Goal: Information Seeking & Learning: Find specific fact

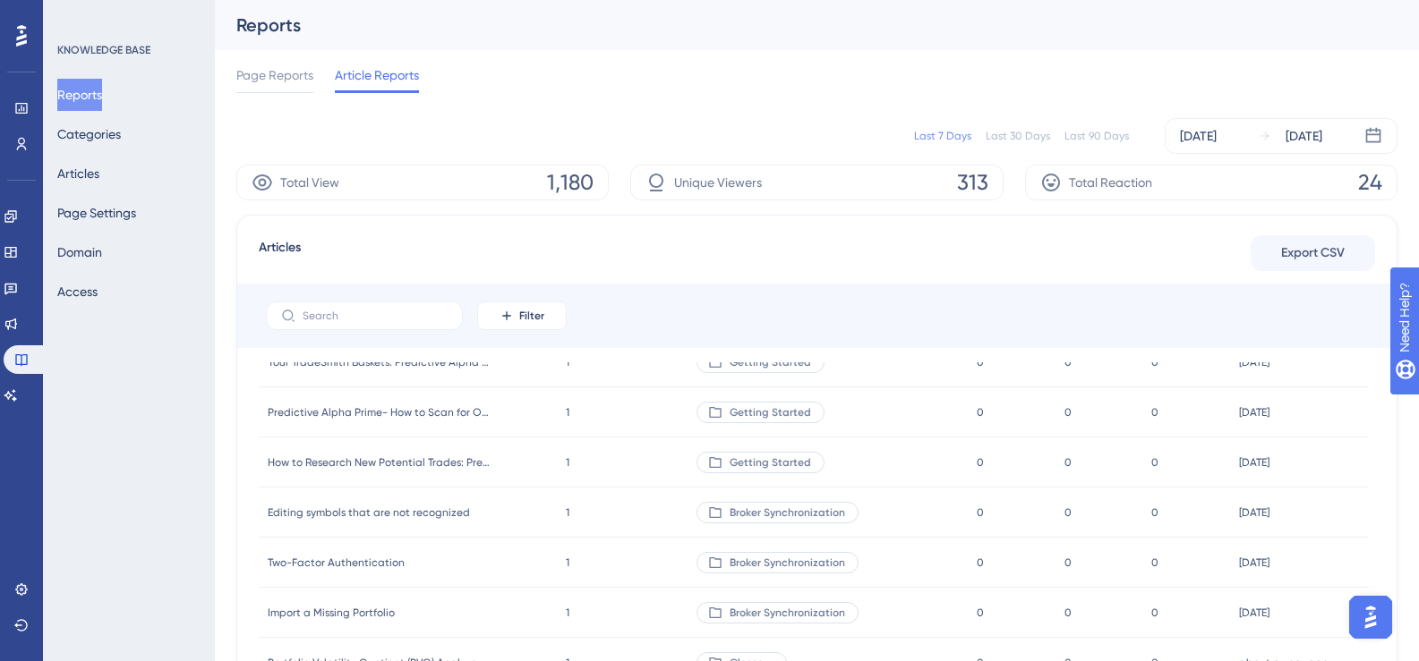
scroll to position [10646, 0]
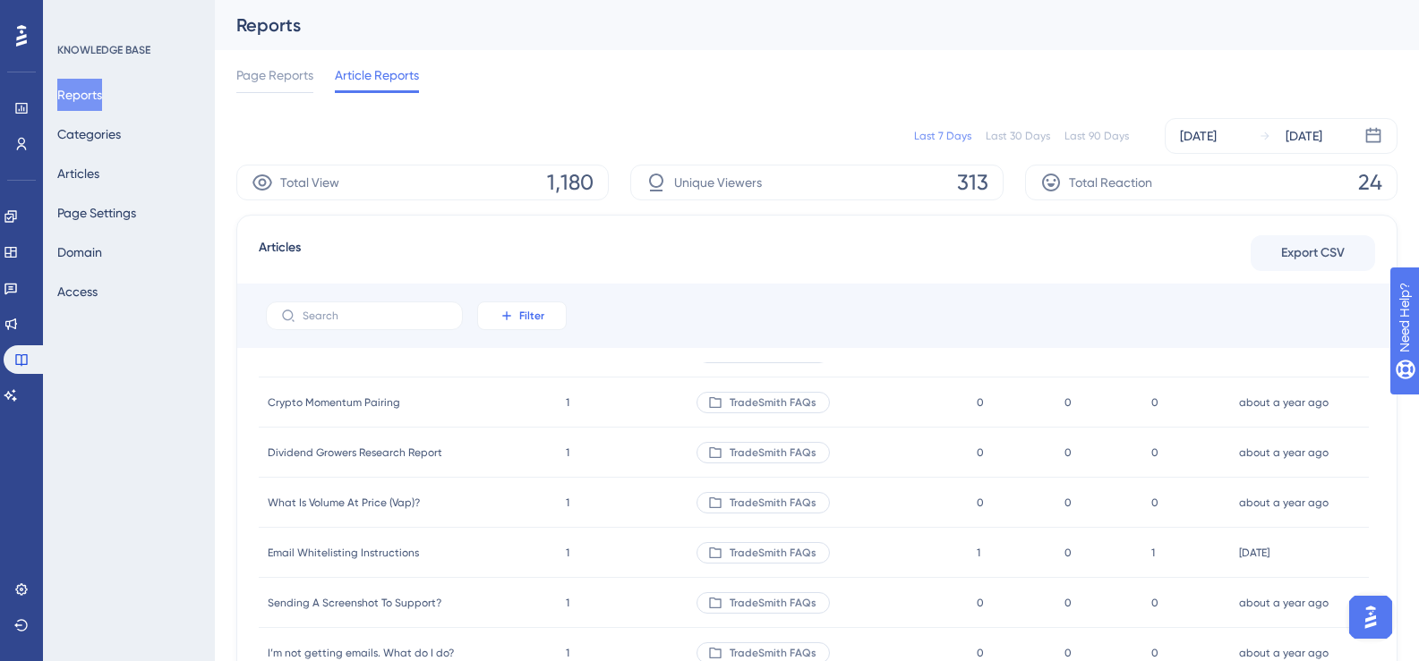
click at [515, 315] on button "Filter" at bounding box center [521, 316] width 89 height 29
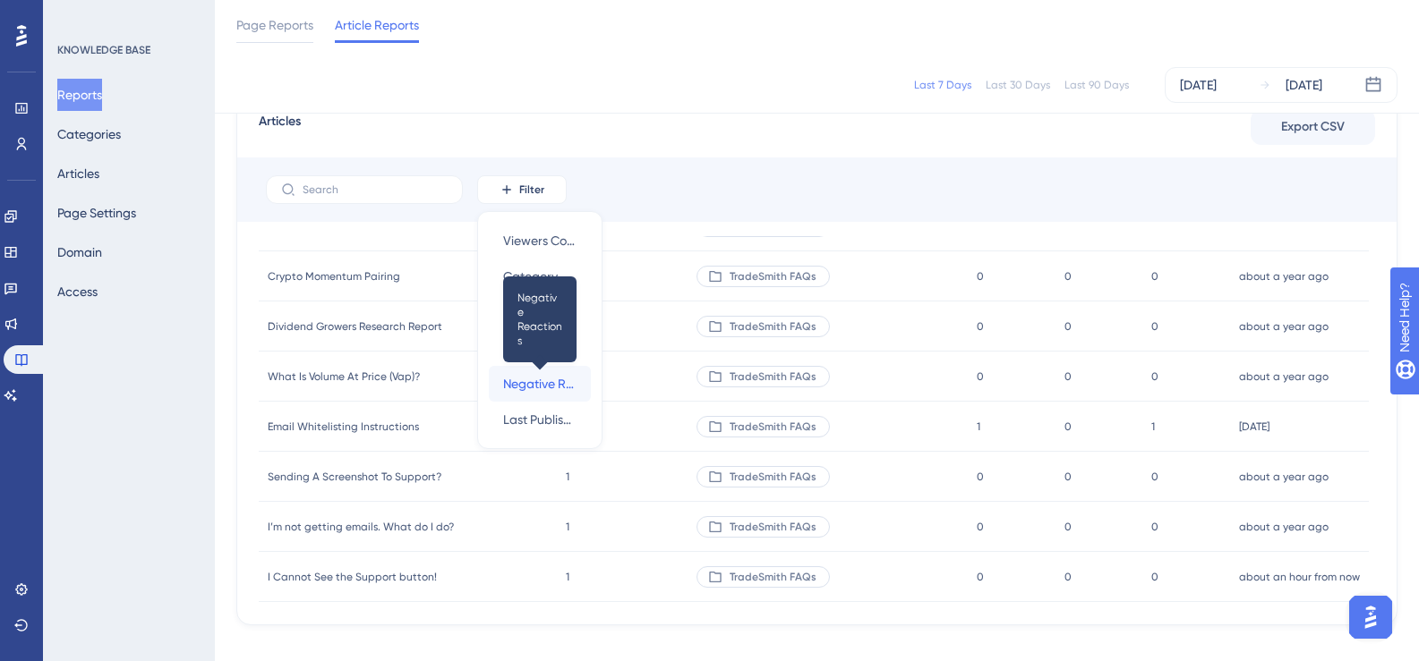
click at [533, 385] on span "Negative Reactions" at bounding box center [539, 383] width 73 height 21
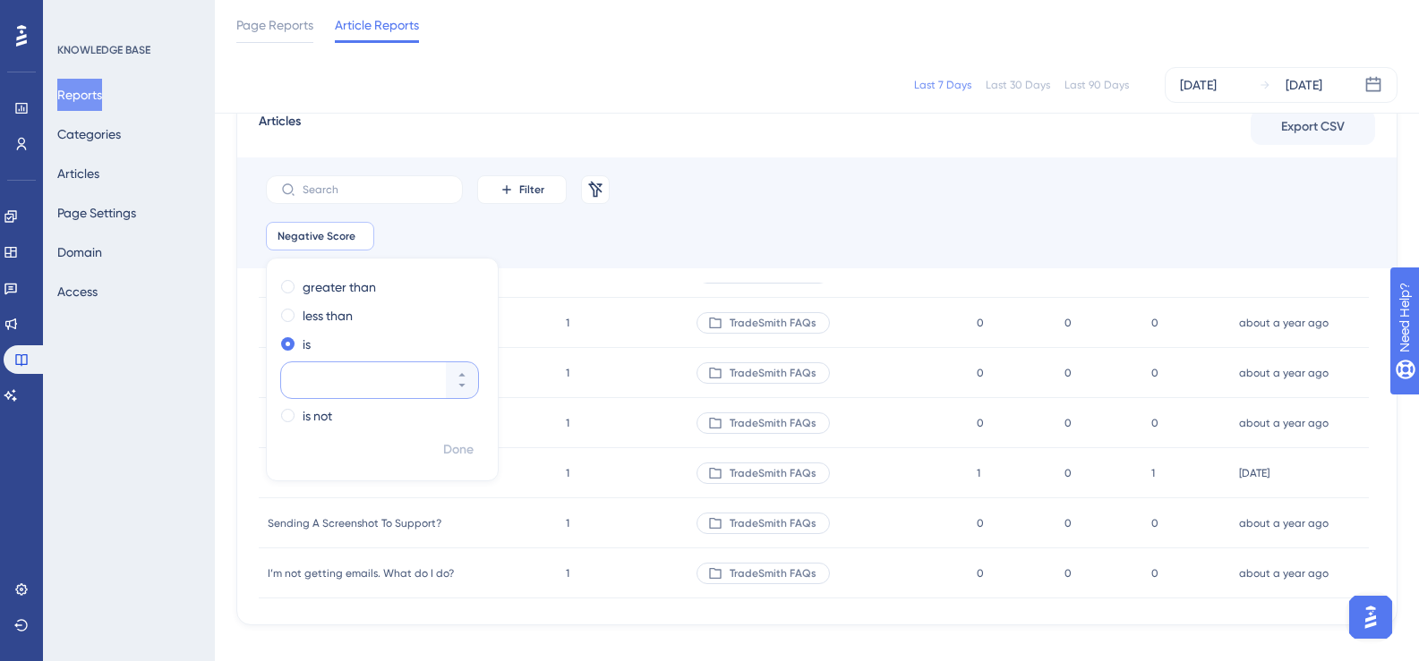
scroll to position [9907, 0]
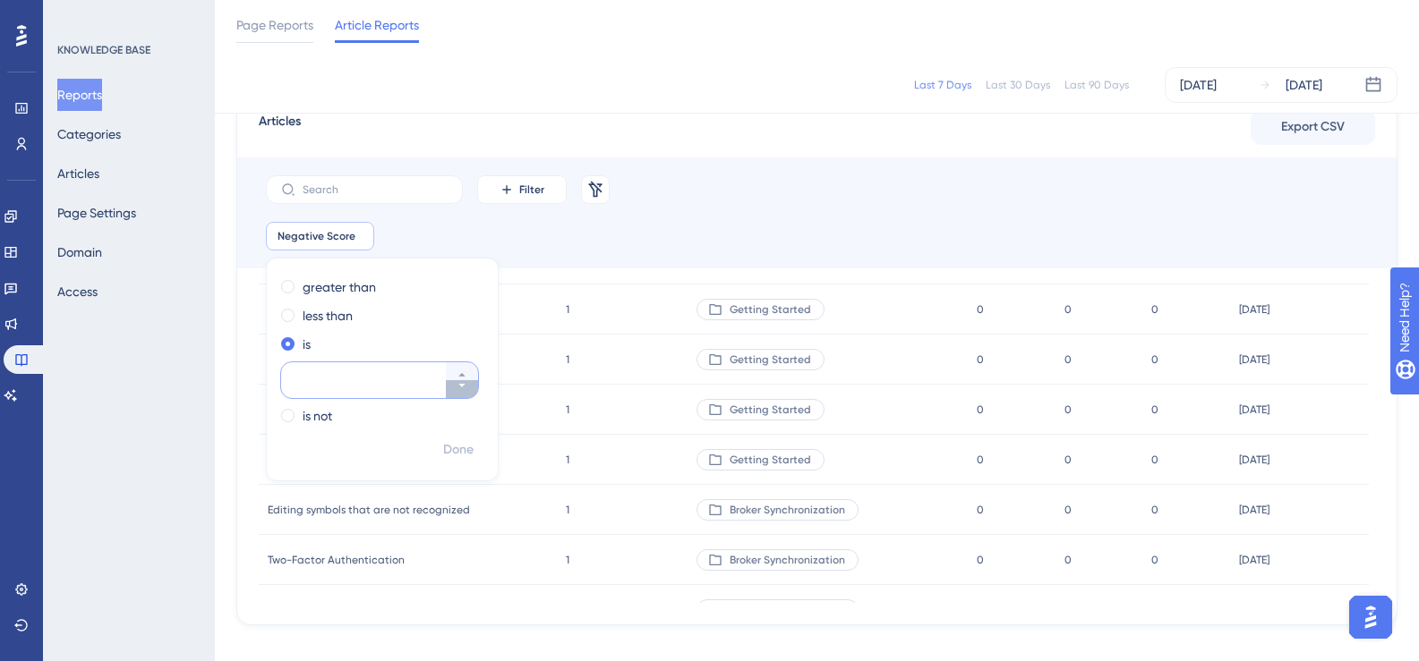
click at [462, 389] on icon at bounding box center [461, 385] width 11 height 11
type input "-1"
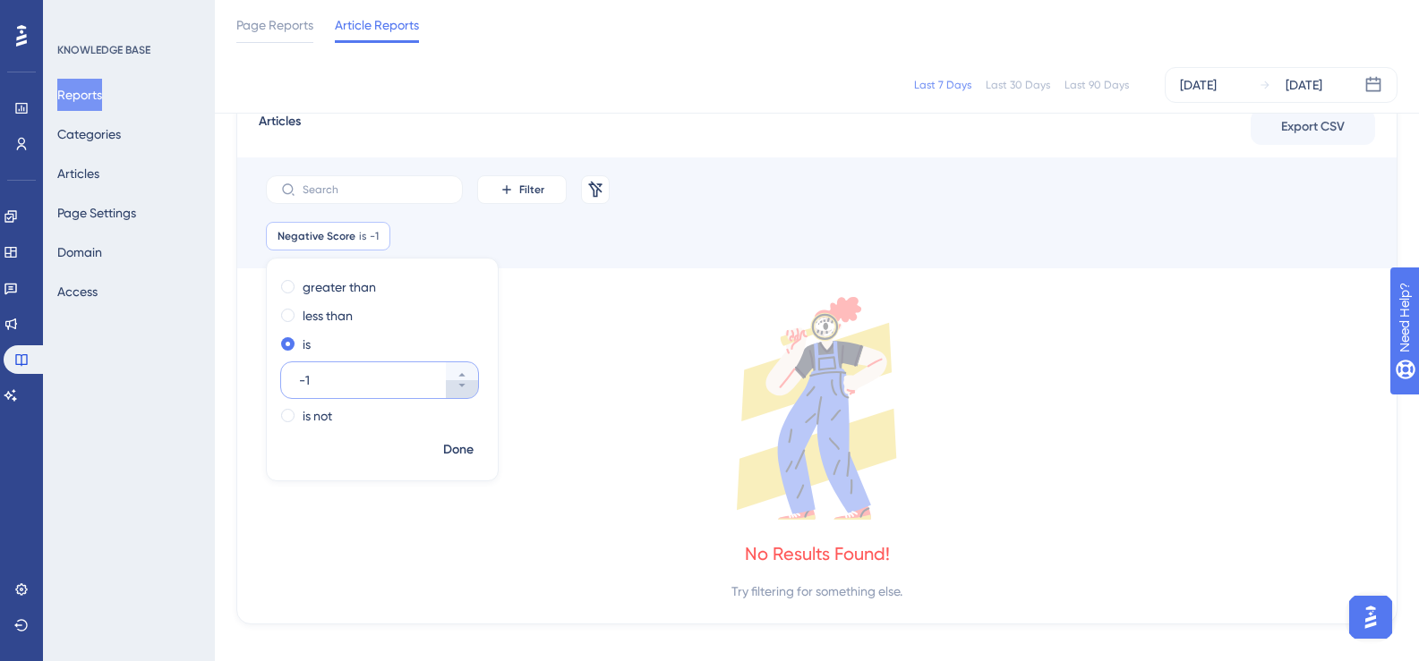
scroll to position [0, 0]
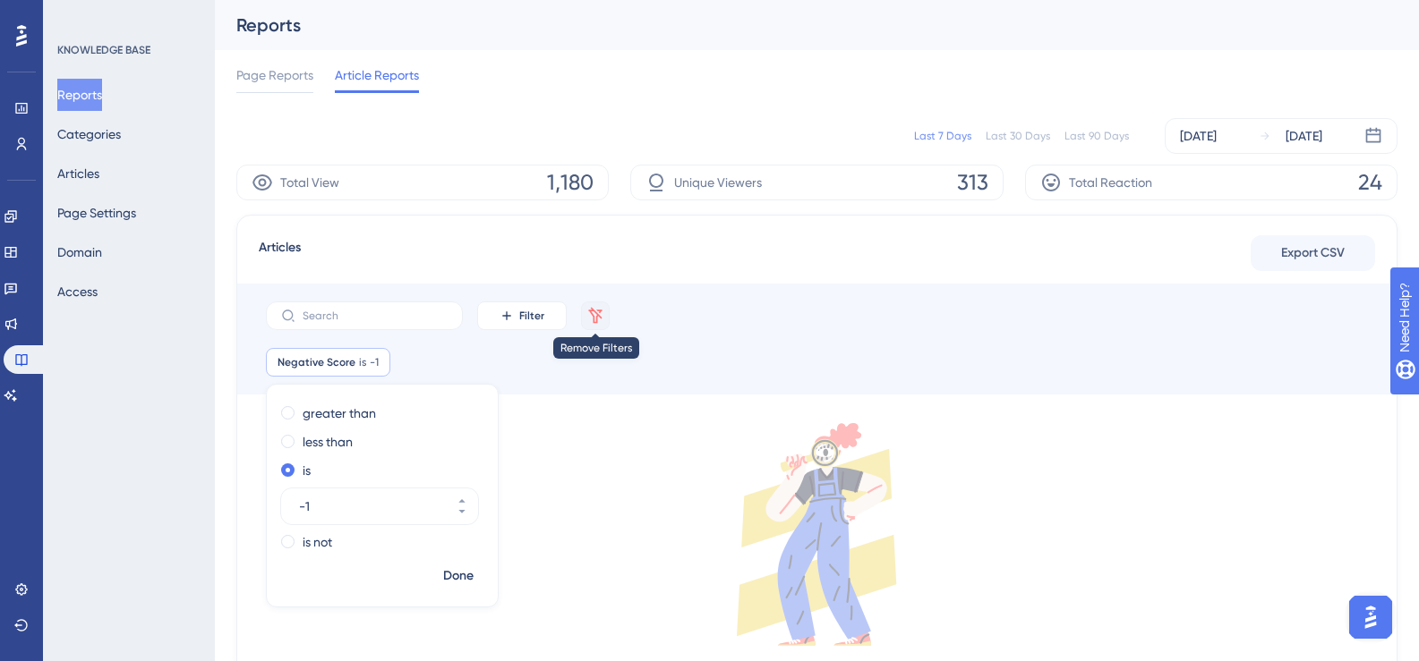
click at [596, 314] on icon at bounding box center [595, 316] width 18 height 18
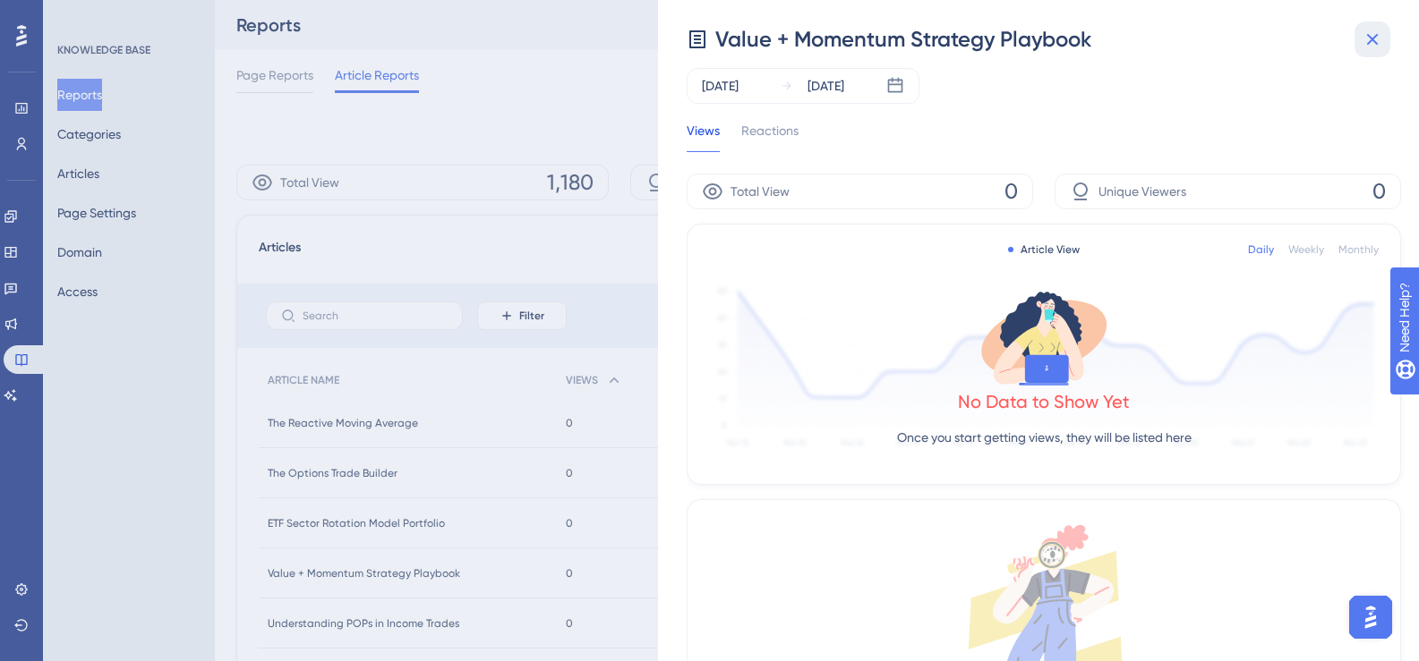
click at [1368, 38] on icon at bounding box center [1371, 39] width 21 height 21
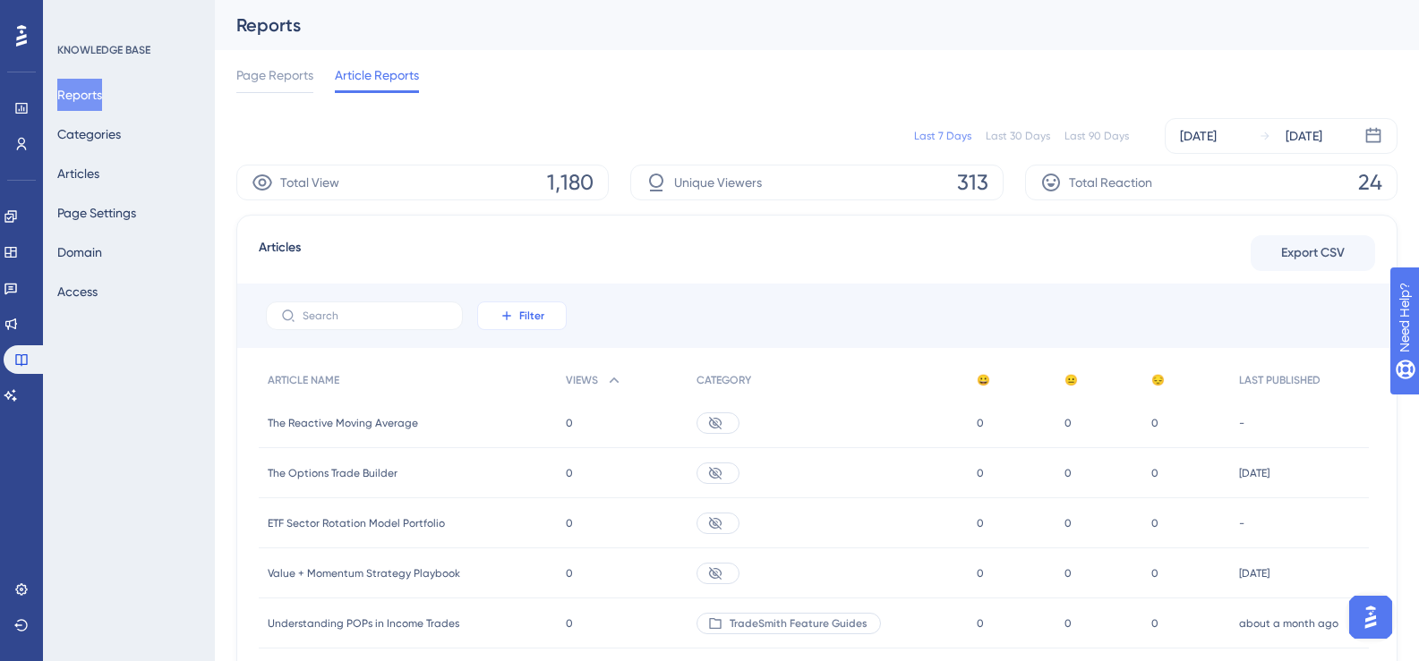
click at [549, 313] on button "Filter" at bounding box center [521, 316] width 89 height 29
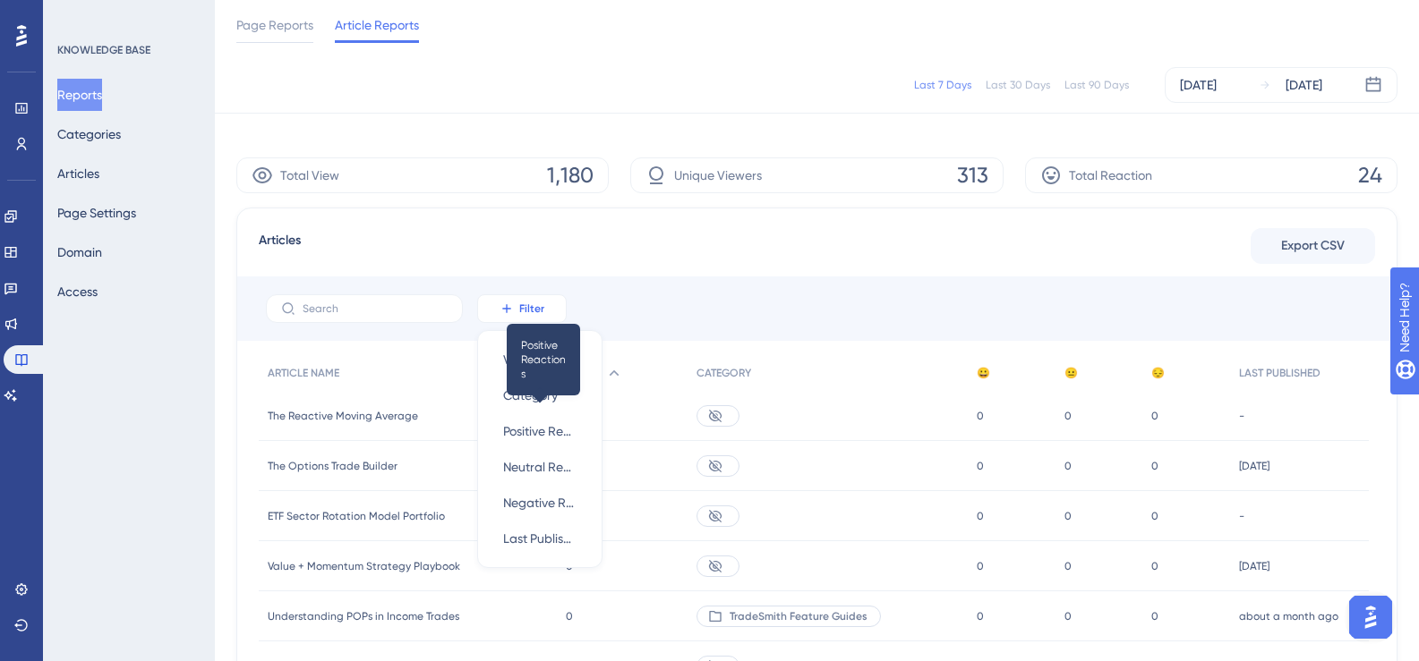
scroll to position [126, 0]
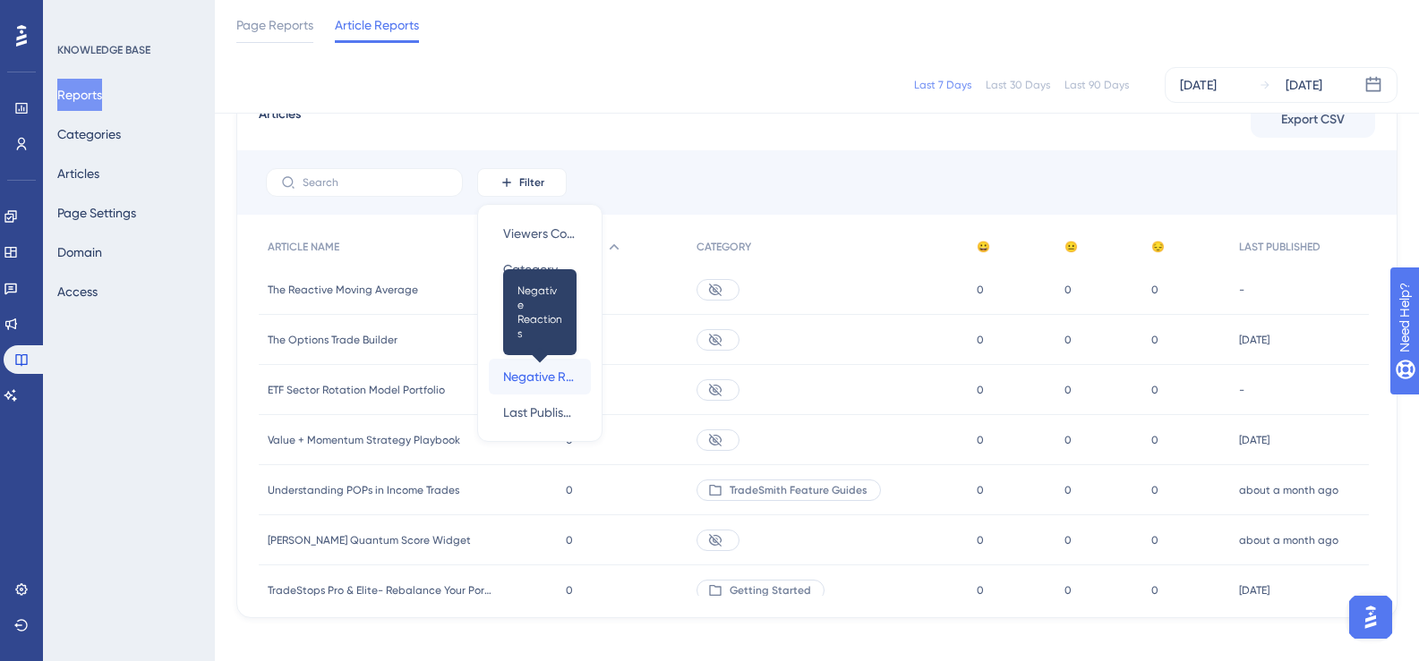
click at [556, 378] on span "Negative Reactions" at bounding box center [539, 376] width 73 height 21
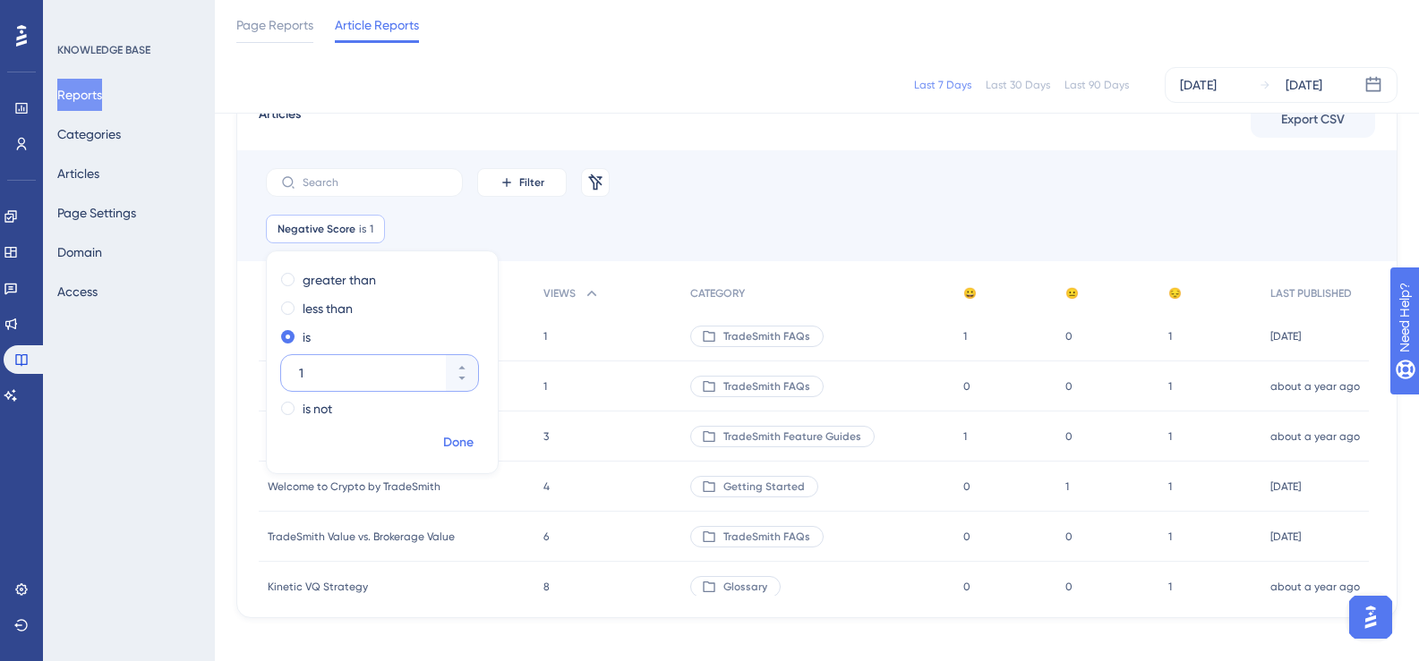
type input "1"
click at [465, 439] on span "Done" at bounding box center [458, 442] width 30 height 21
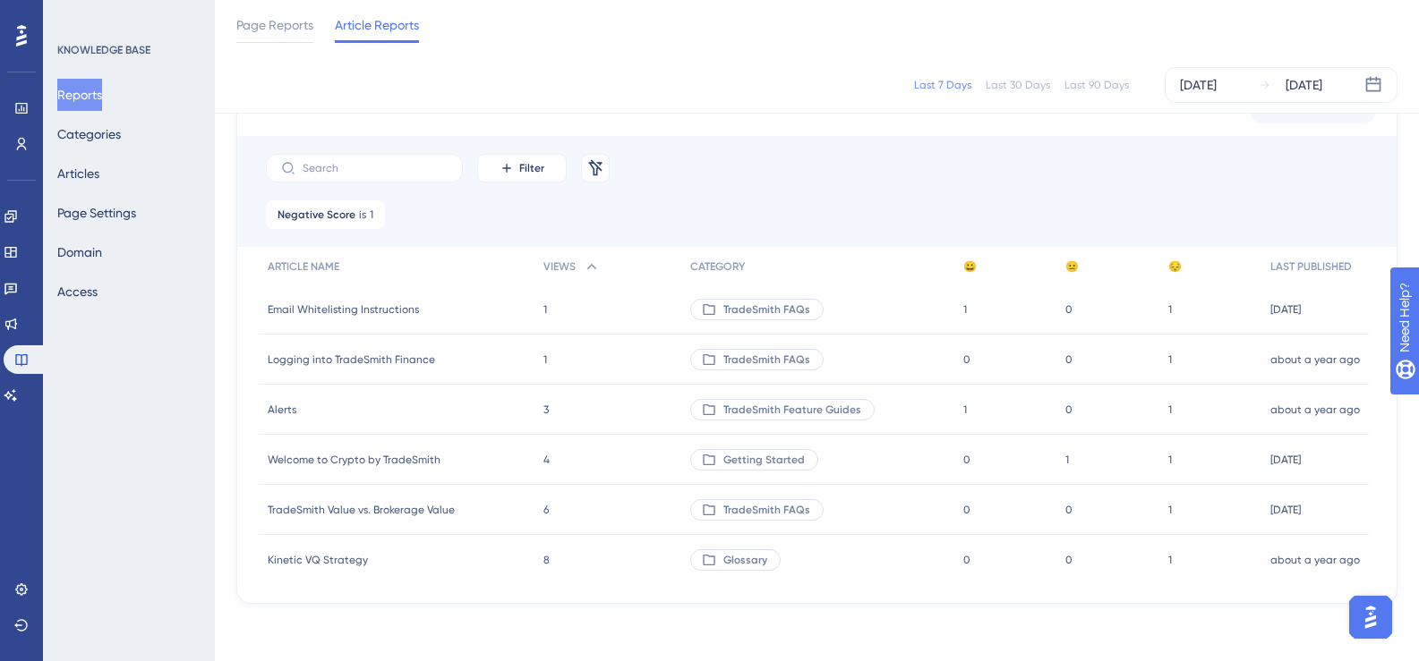
scroll to position [0, 0]
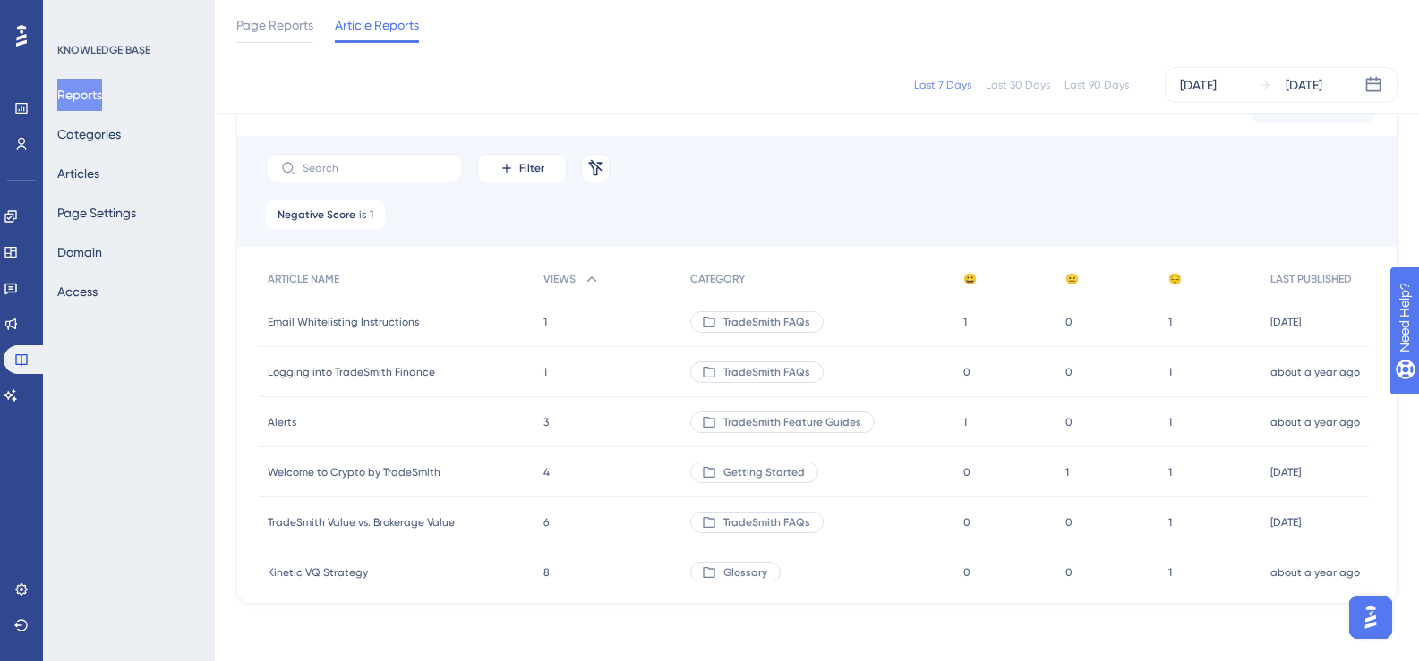
click at [390, 372] on span "Logging into TradeSmith Finance" at bounding box center [351, 372] width 167 height 14
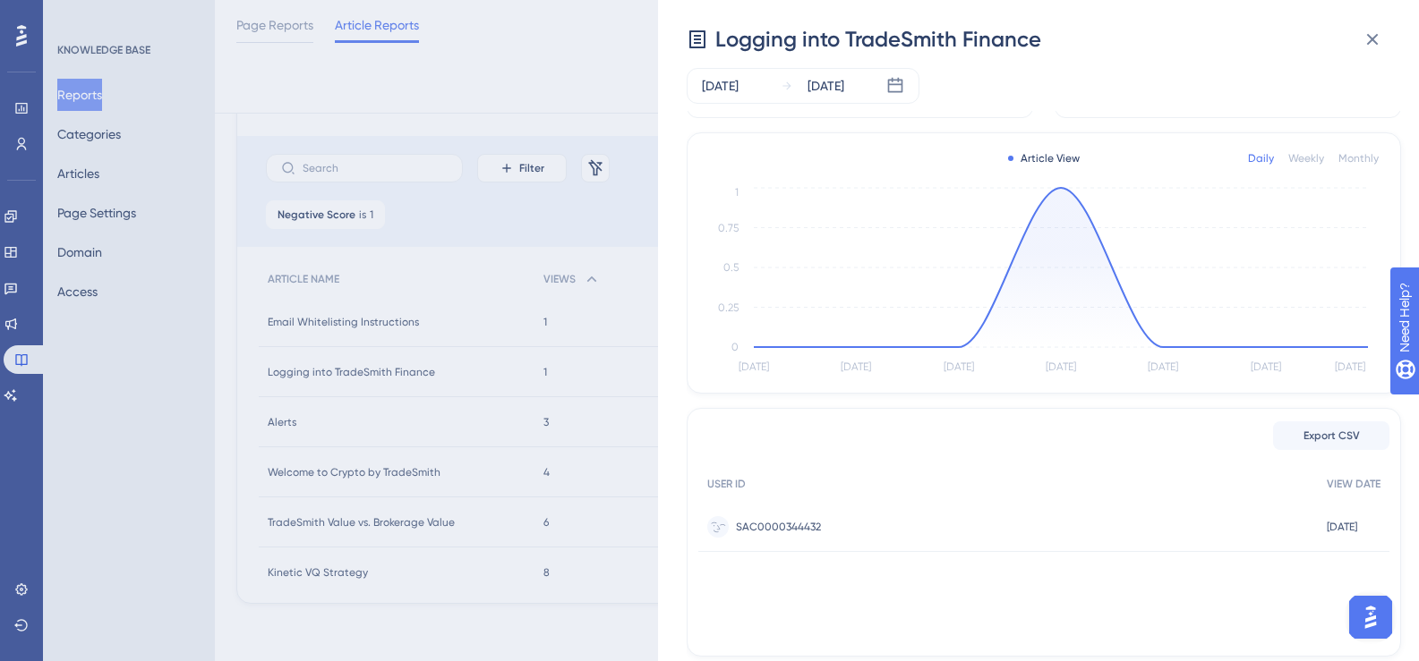
scroll to position [107, 0]
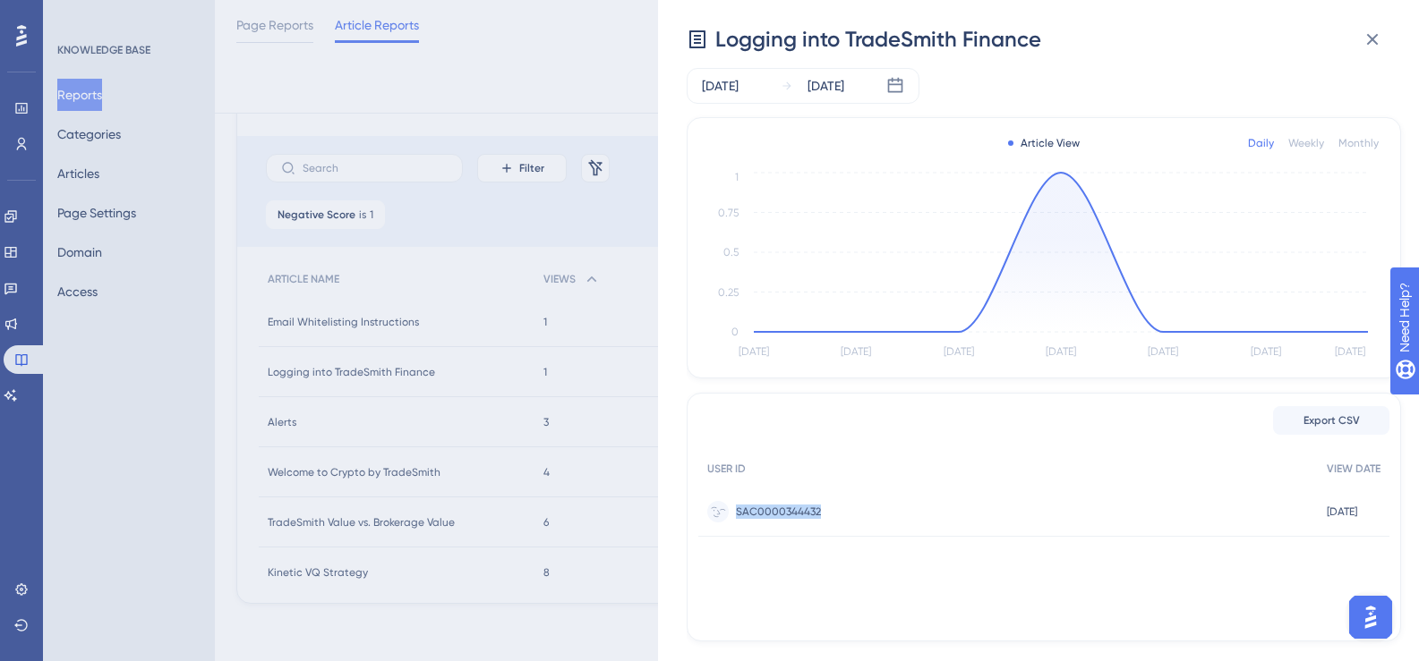
drag, startPoint x: 835, startPoint y: 511, endPoint x: 737, endPoint y: 509, distance: 97.6
click at [737, 509] on div "SAC0000344432 SAC0000344432" at bounding box center [1007, 512] width 619 height 50
copy span "SAC0000344432"
click at [1369, 39] on icon at bounding box center [1371, 39] width 21 height 21
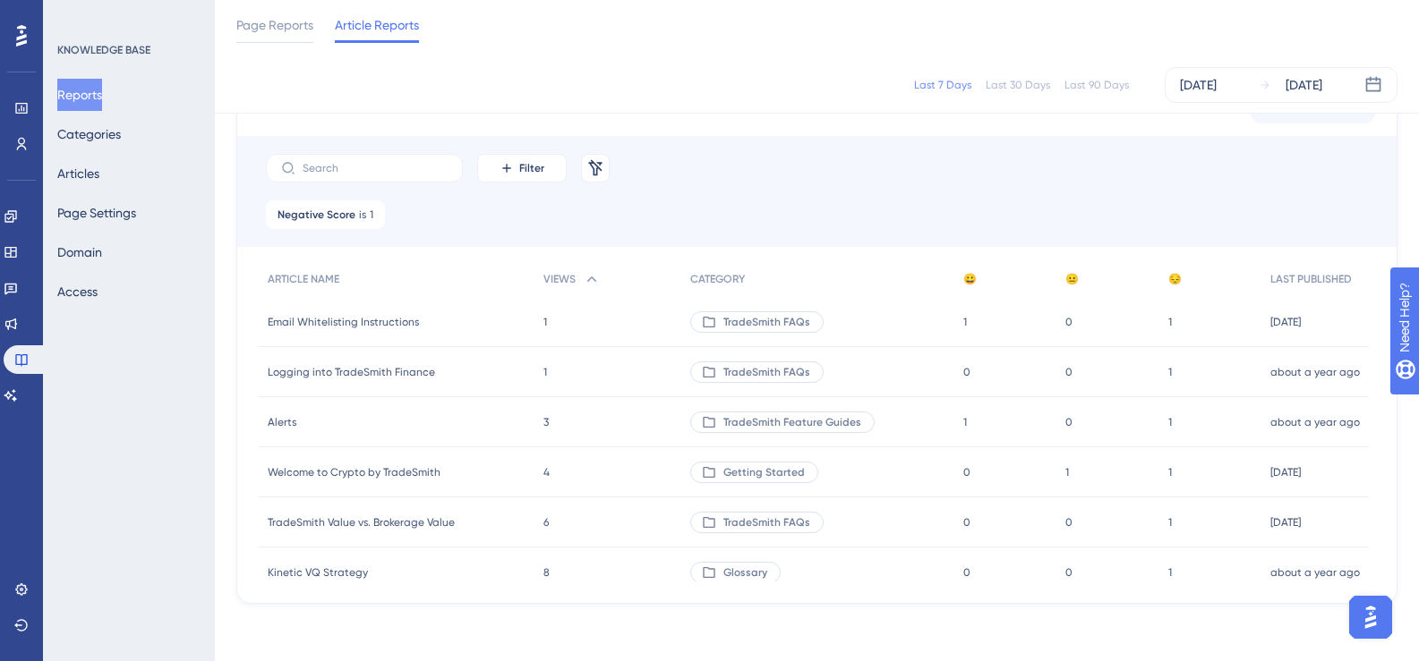
click at [349, 368] on span "Logging into TradeSmith Finance" at bounding box center [351, 372] width 167 height 14
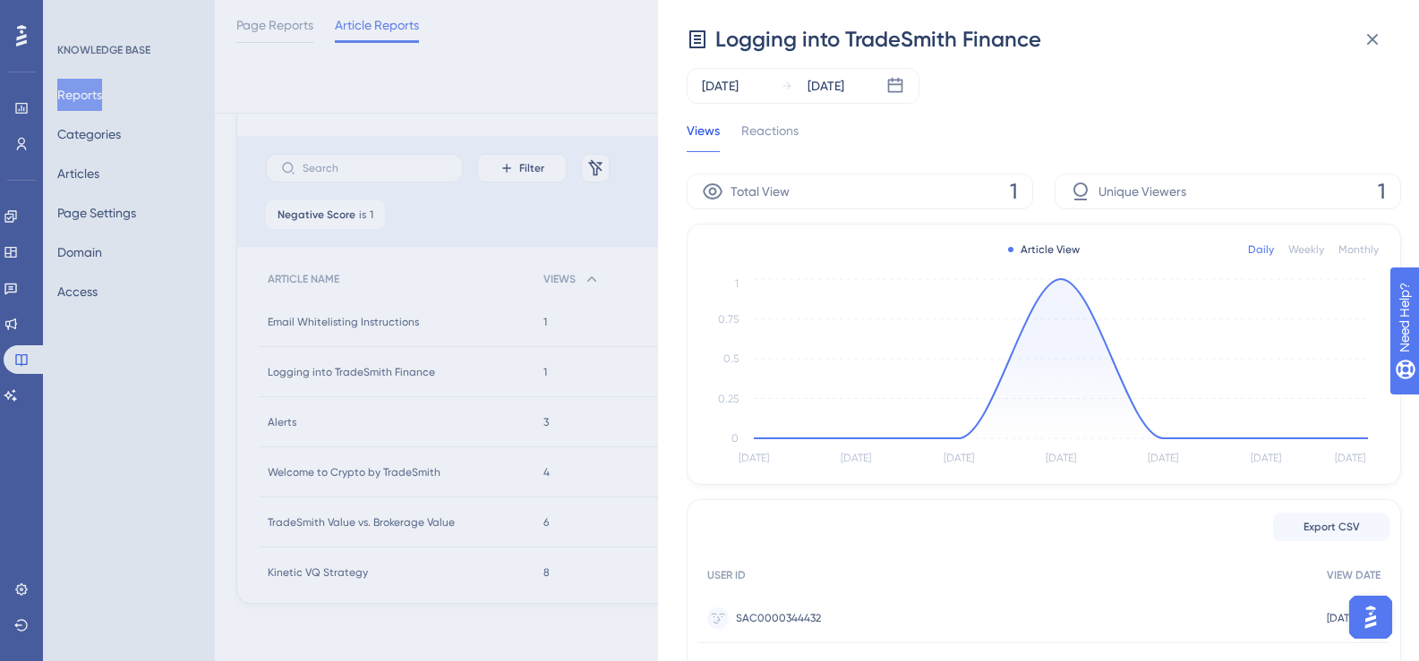
click at [107, 173] on div "Logging into TradeSmith Finance [DATE] [DATE] Views Reactions Total View 1 Uniq…" at bounding box center [709, 330] width 1419 height 661
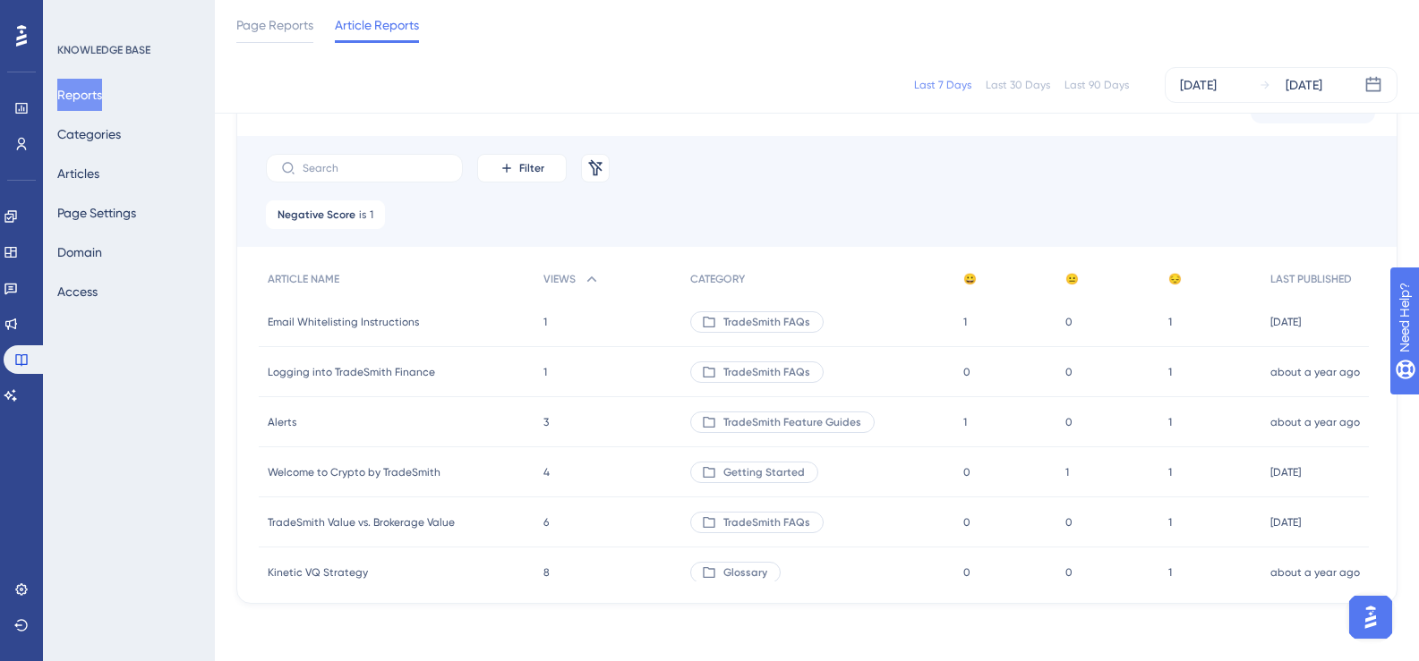
click at [763, 369] on span "TradeSmith FAQs" at bounding box center [766, 372] width 87 height 14
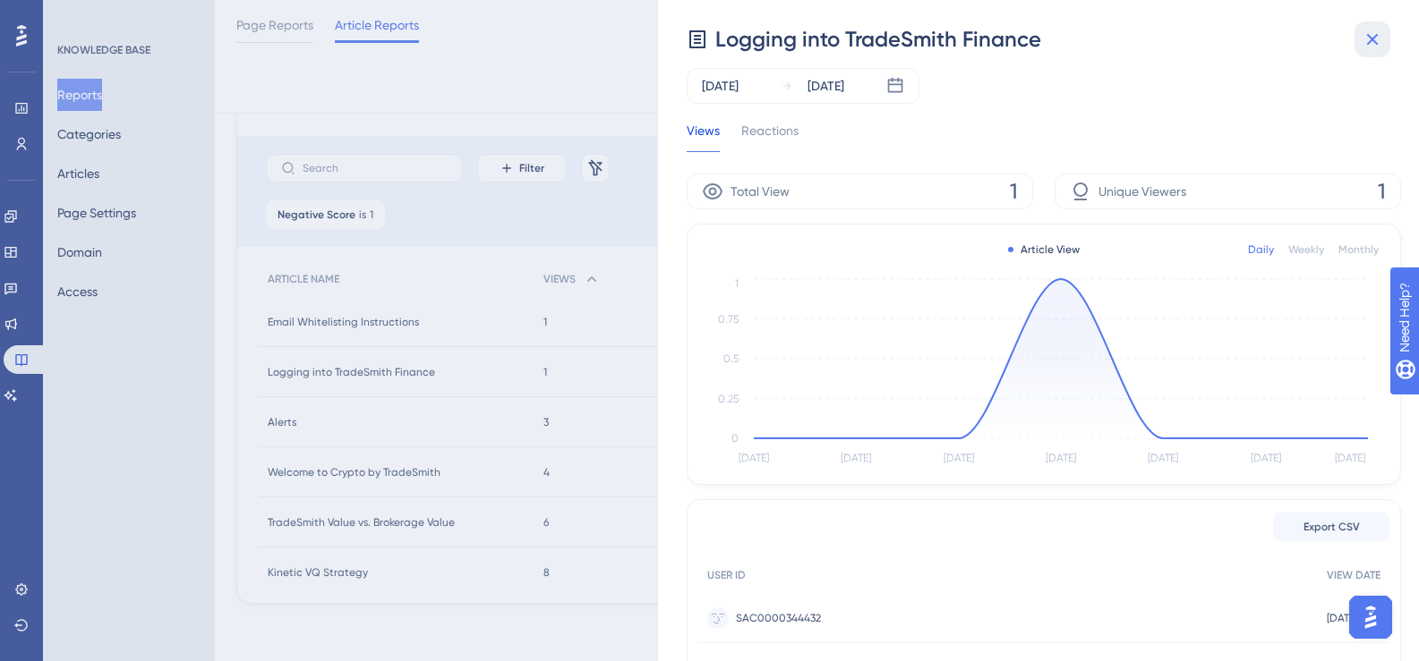
drag, startPoint x: 1381, startPoint y: 30, endPoint x: 1364, endPoint y: 30, distance: 17.0
click at [1381, 31] on icon at bounding box center [1371, 39] width 21 height 21
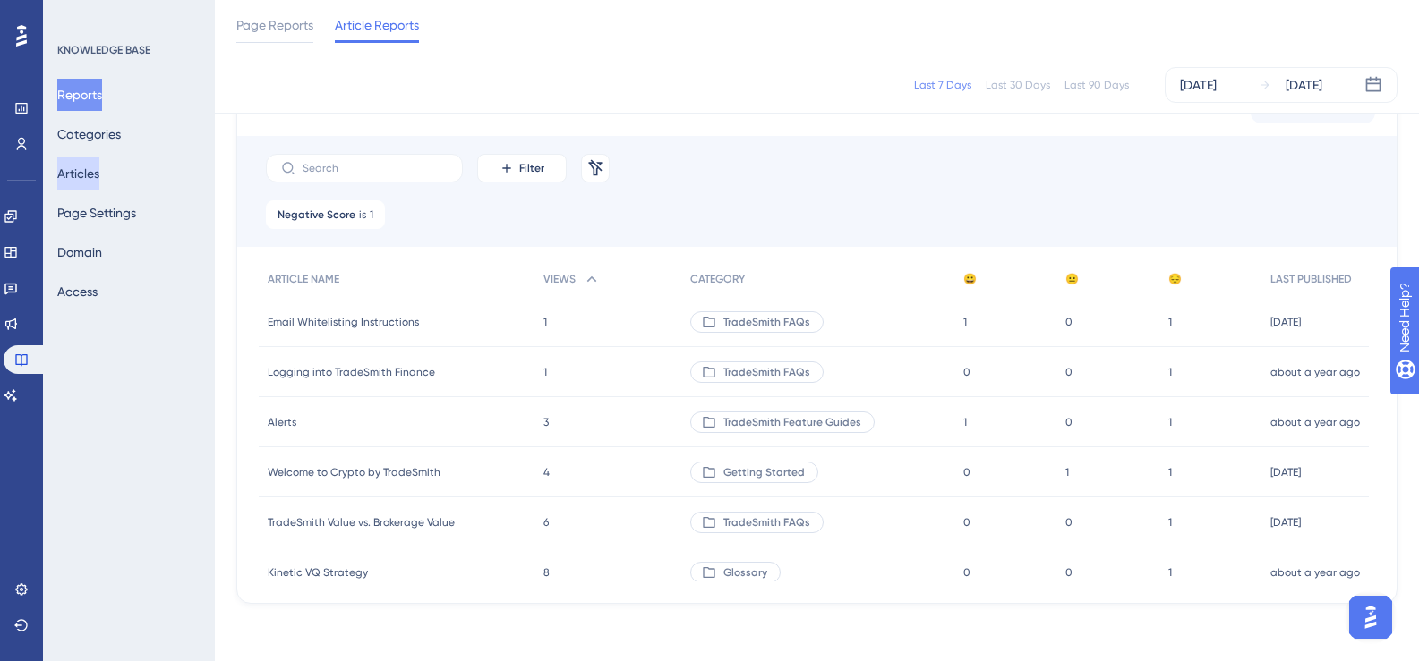
click at [87, 172] on button "Articles" at bounding box center [78, 174] width 42 height 32
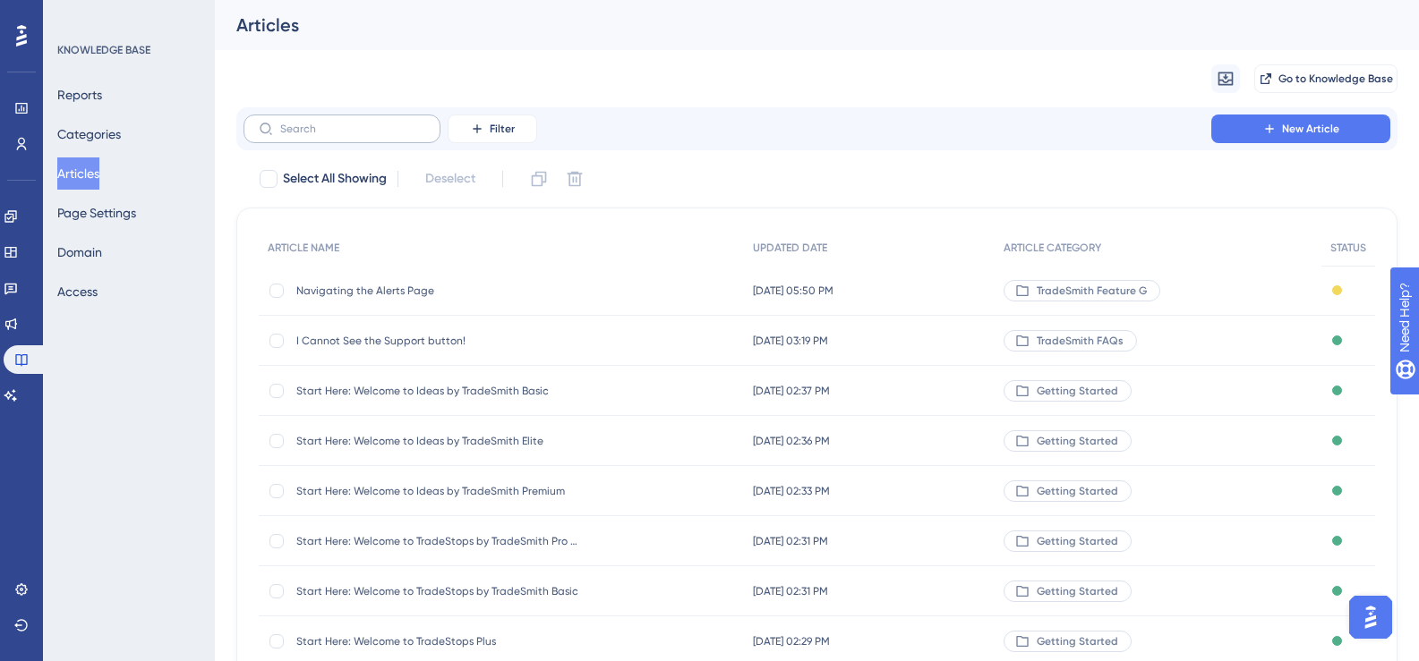
click at [368, 137] on label at bounding box center [341, 129] width 197 height 29
click at [368, 135] on input "text" at bounding box center [352, 129] width 145 height 13
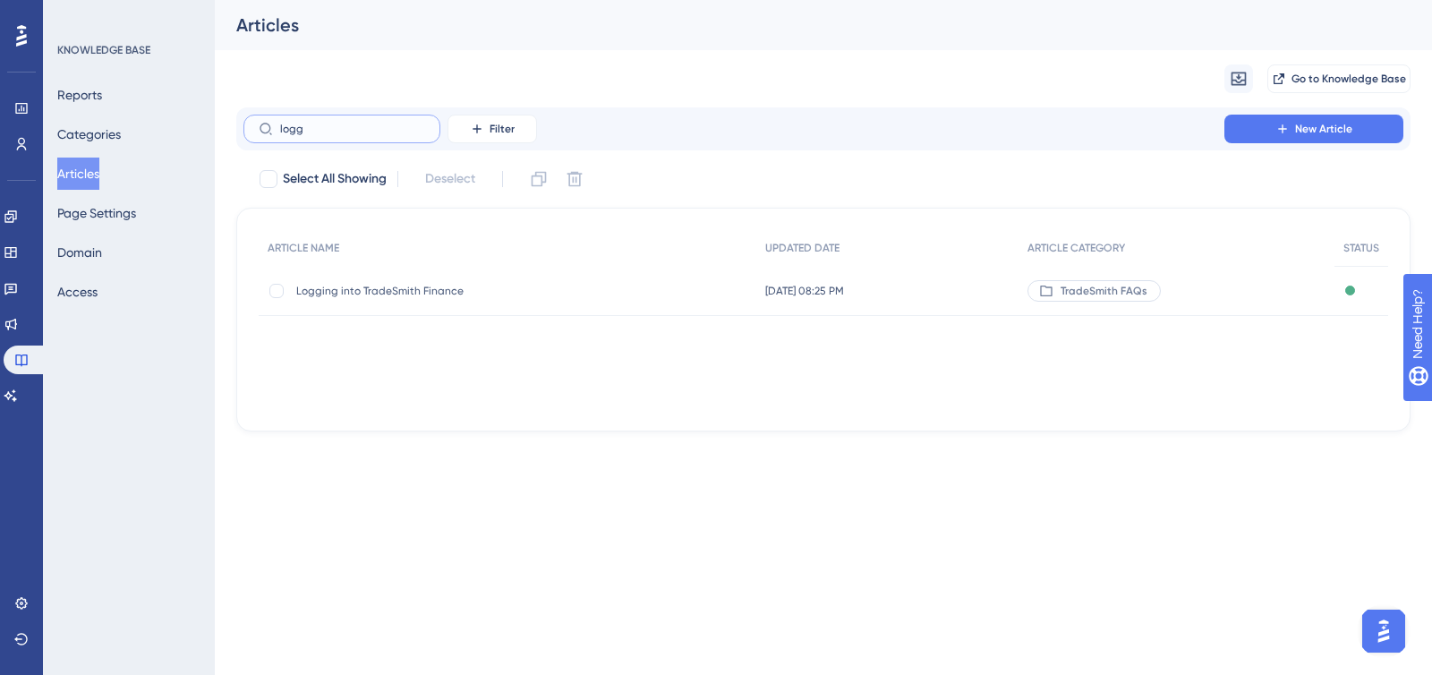
type input "logg"
drag, startPoint x: 426, startPoint y: 289, endPoint x: 978, endPoint y: 408, distance: 564.9
click at [426, 288] on span "Logging into TradeSmith Finance" at bounding box center [439, 291] width 286 height 14
